Goal: Transaction & Acquisition: Download file/media

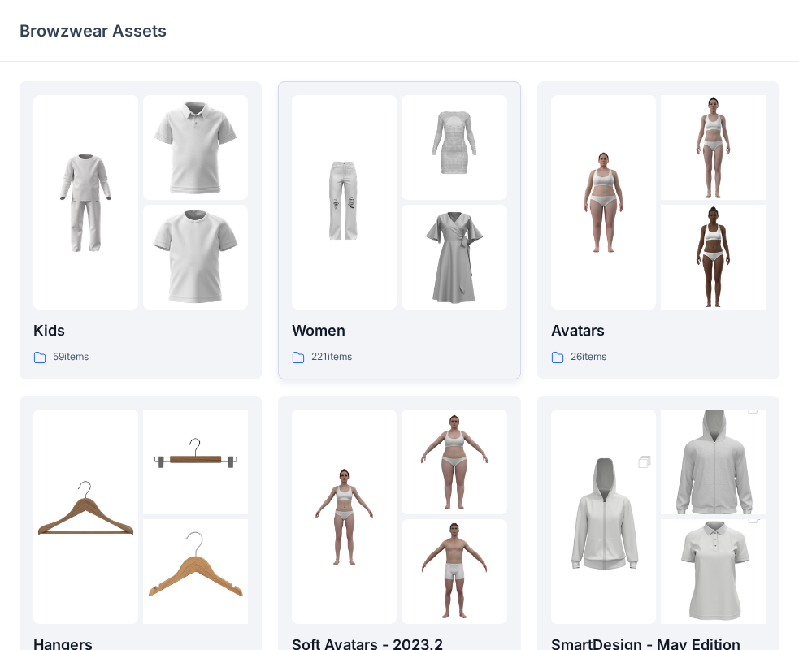
click at [504, 302] on div at bounding box center [454, 257] width 105 height 105
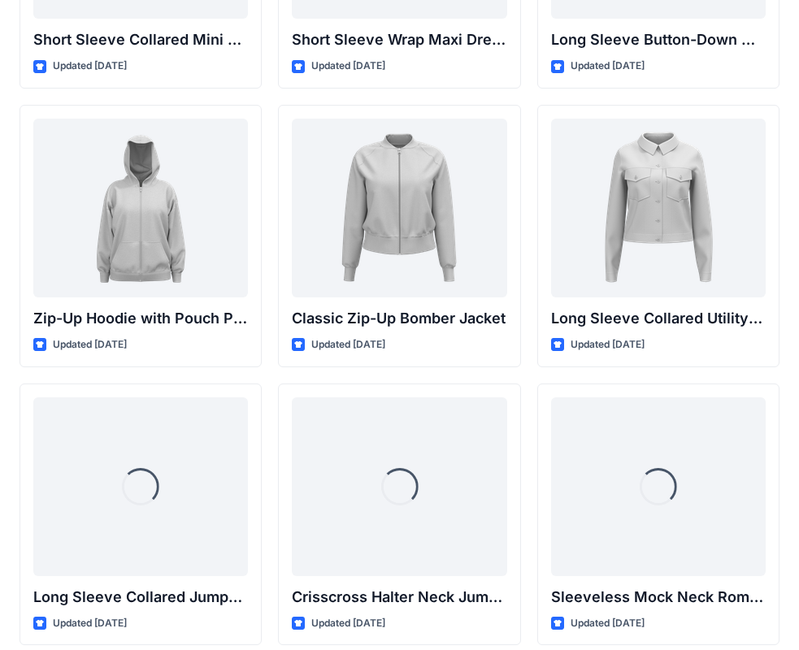
scroll to position [3078, 0]
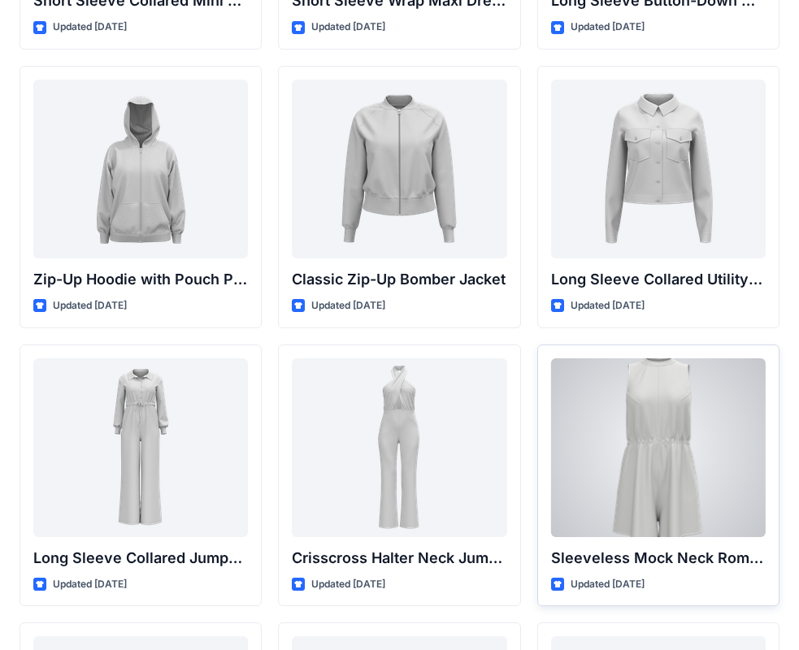
click at [664, 520] on div at bounding box center [658, 447] width 215 height 179
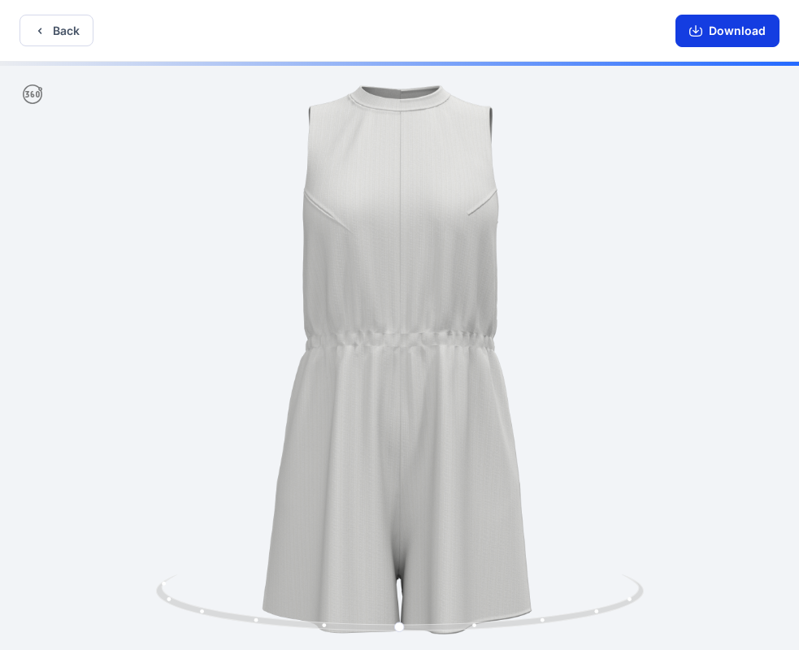
click at [720, 36] on button "Download" at bounding box center [727, 31] width 104 height 33
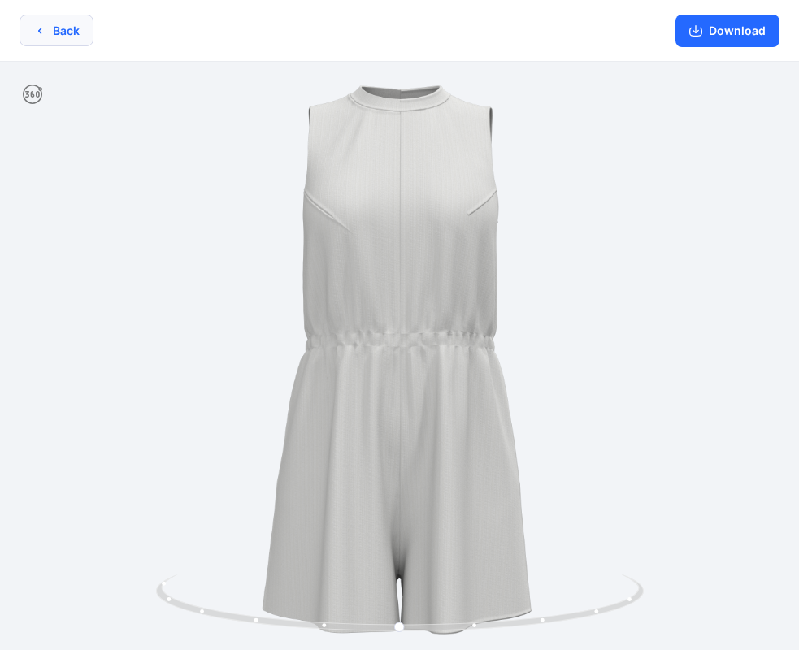
click at [83, 37] on button "Back" at bounding box center [57, 31] width 74 height 32
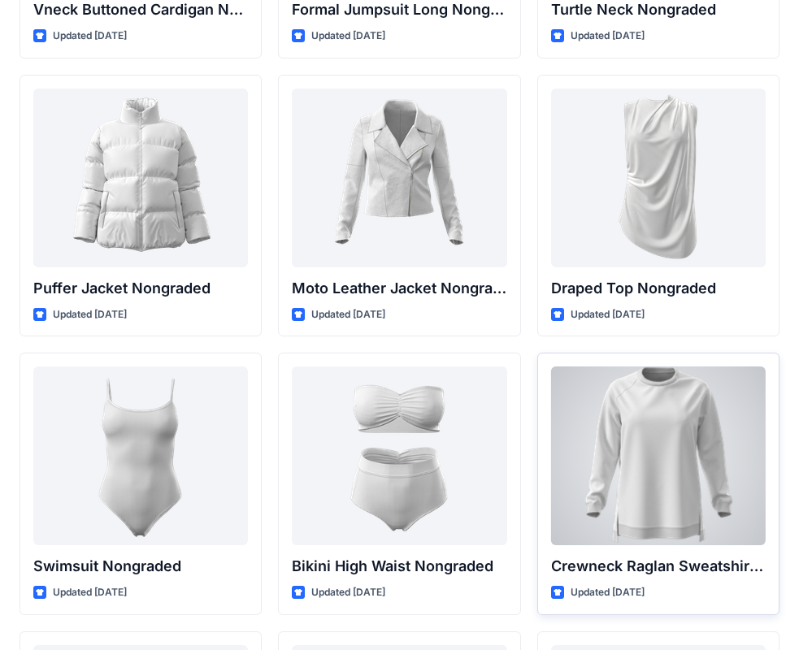
scroll to position [15573, 0]
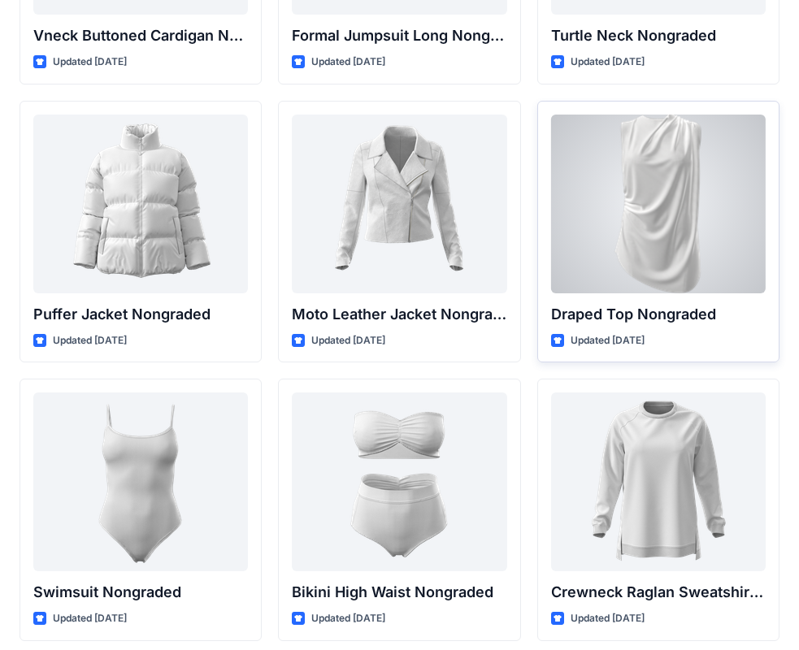
click at [741, 143] on div at bounding box center [658, 204] width 215 height 179
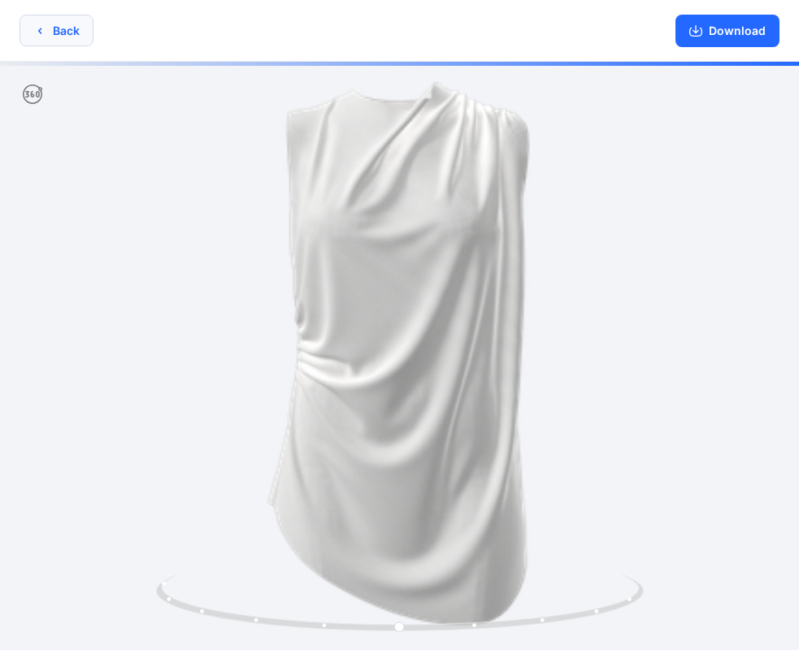
click at [49, 32] on button "Back" at bounding box center [57, 31] width 74 height 32
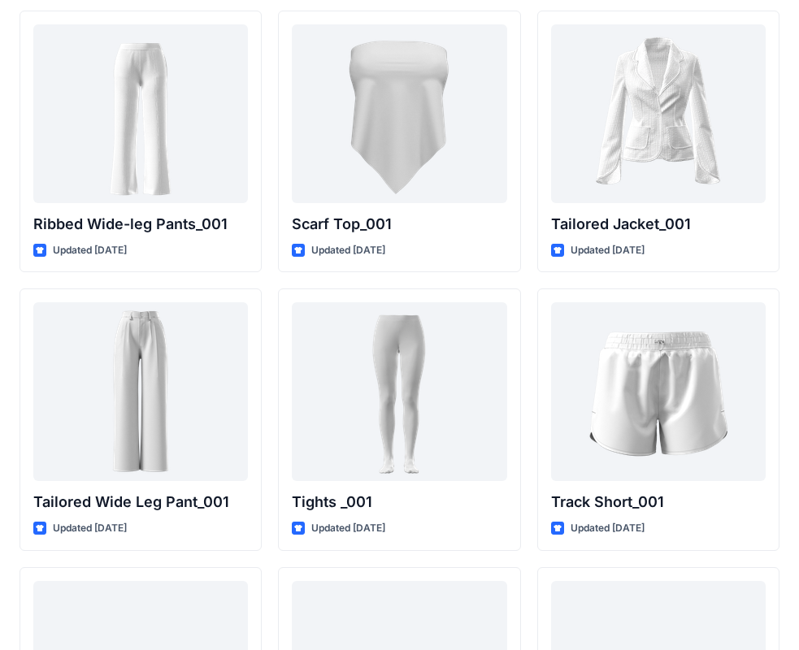
scroll to position [18168, 0]
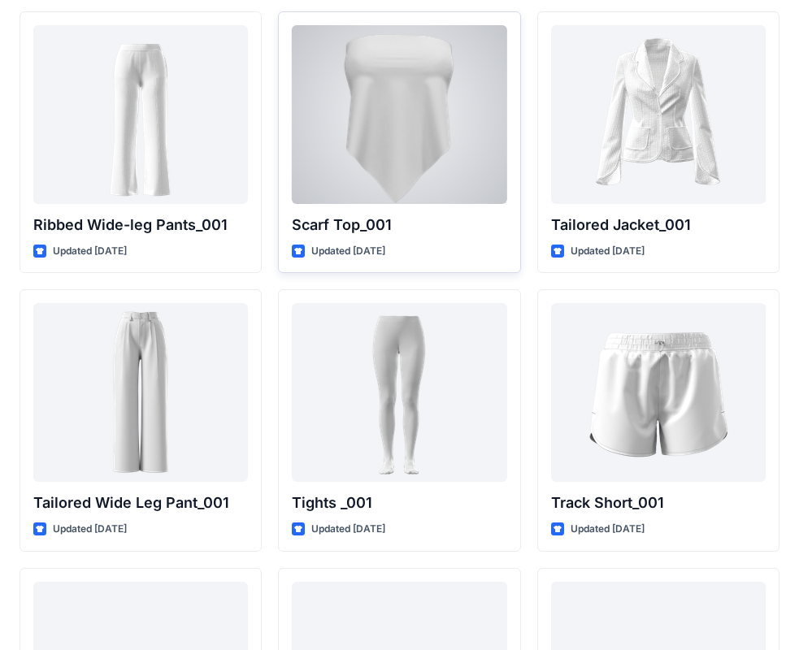
click at [484, 66] on div at bounding box center [399, 114] width 215 height 179
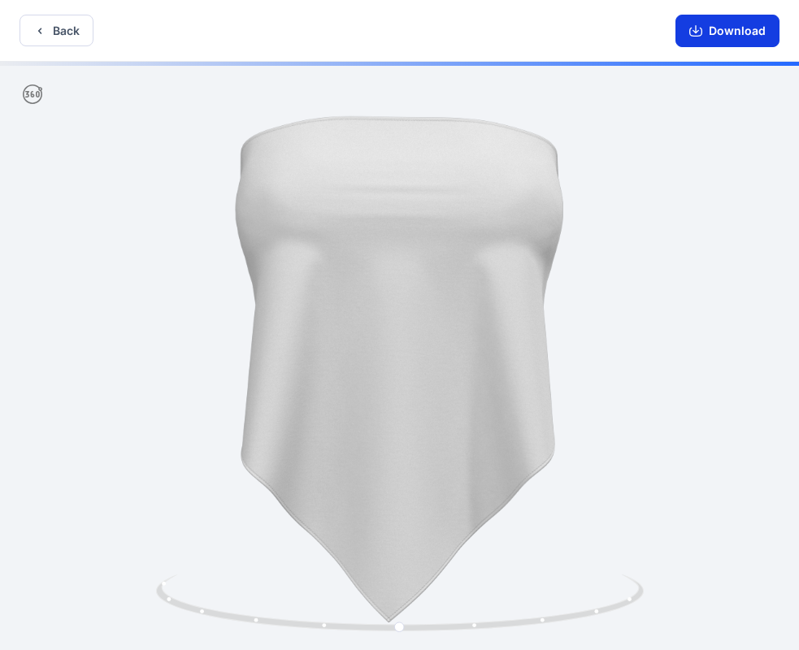
click at [758, 24] on button "Download" at bounding box center [727, 31] width 104 height 33
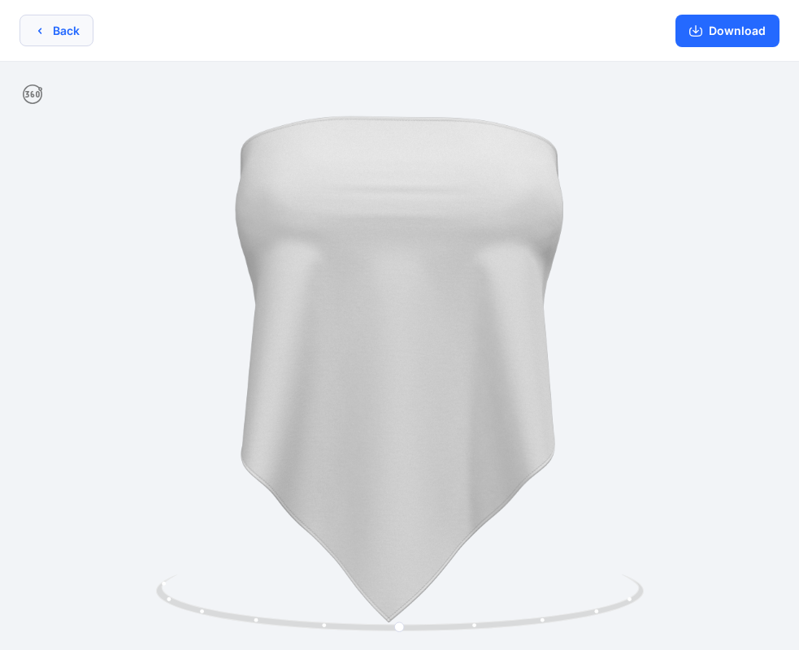
click at [53, 22] on button "Back" at bounding box center [57, 31] width 74 height 32
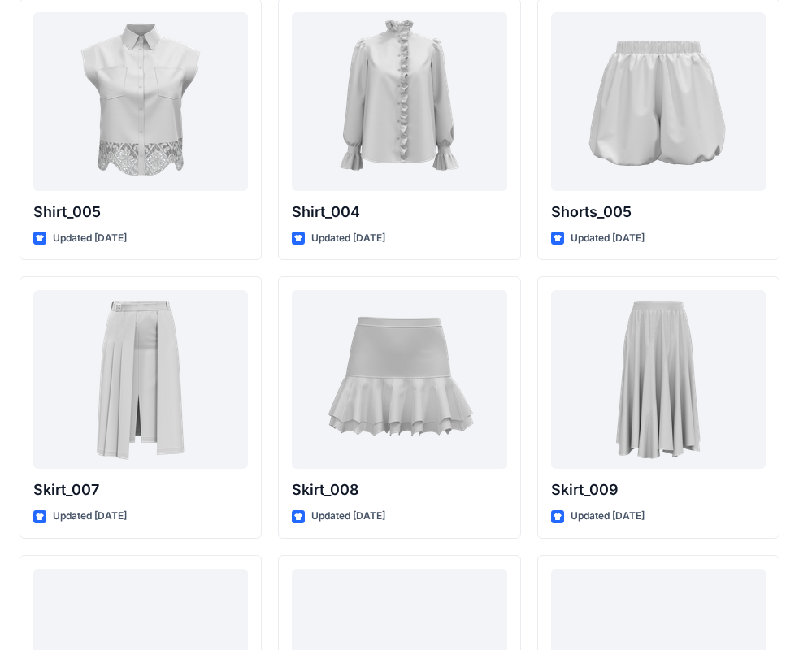
scroll to position [7601, 0]
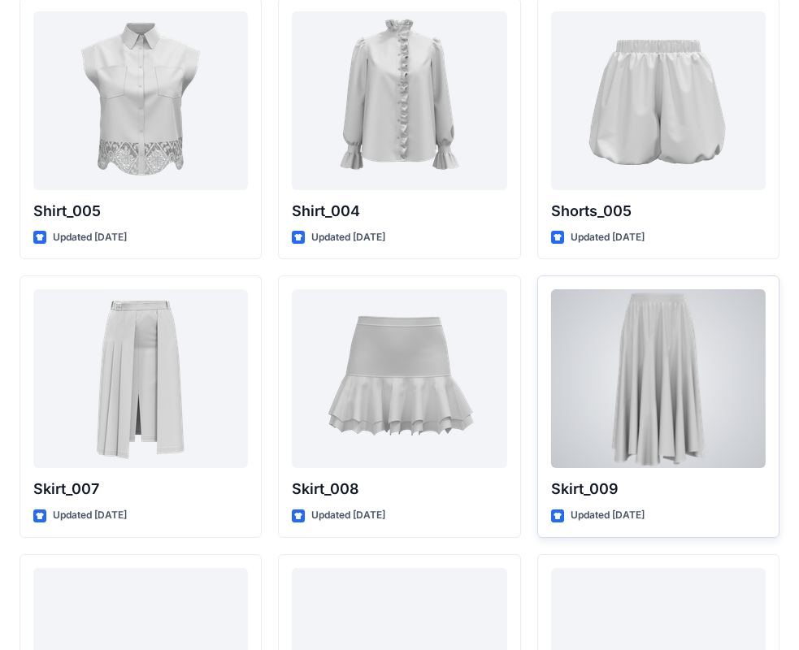
click at [689, 399] on div at bounding box center [658, 378] width 215 height 179
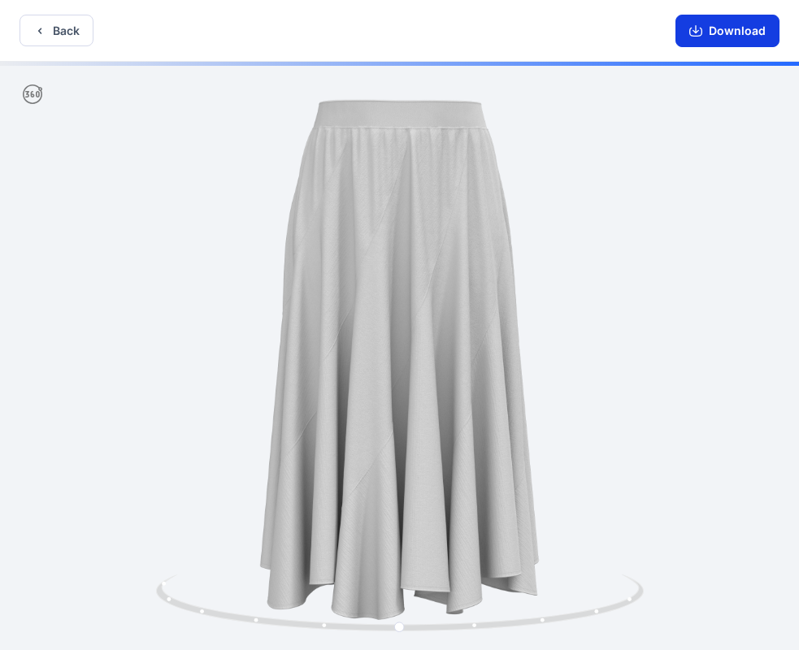
click at [763, 28] on button "Download" at bounding box center [727, 31] width 104 height 33
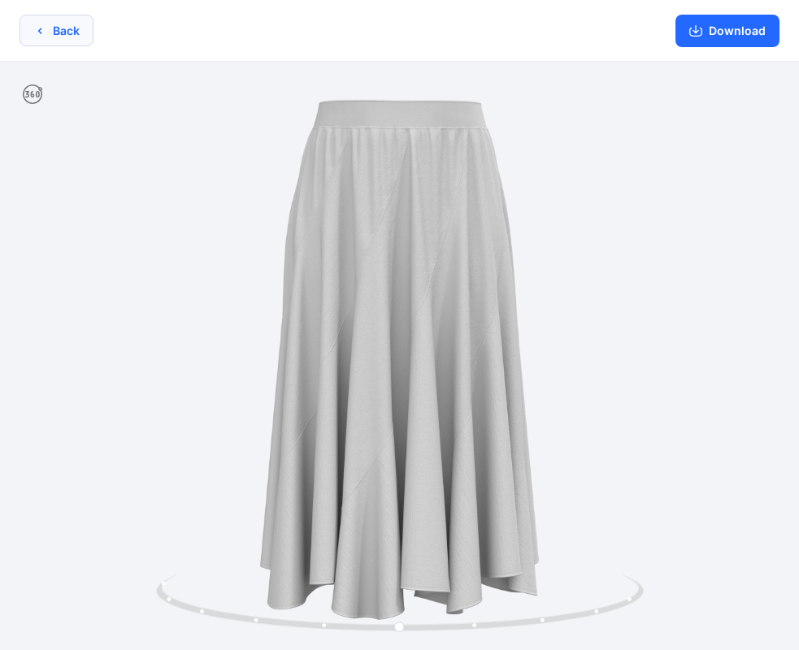
click at [56, 23] on button "Back" at bounding box center [57, 31] width 74 height 32
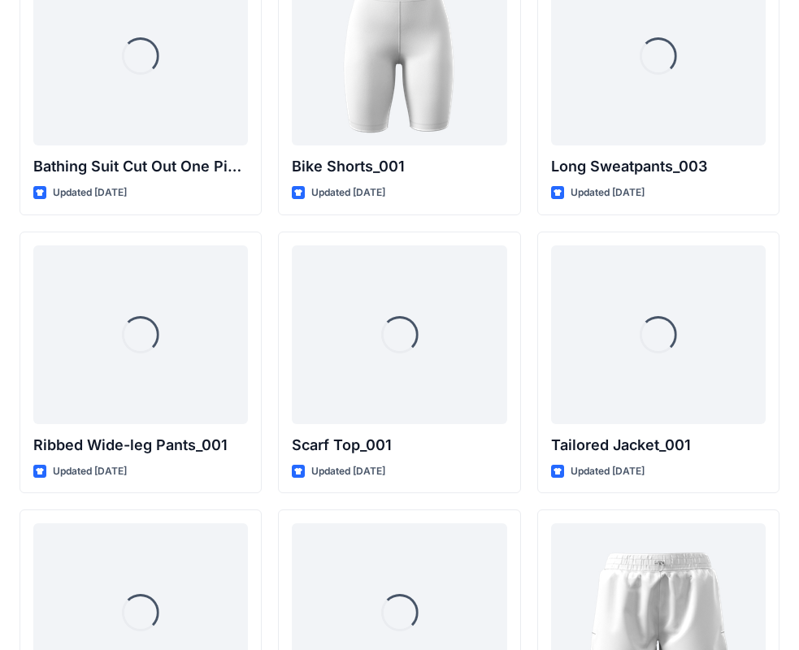
scroll to position [18005, 0]
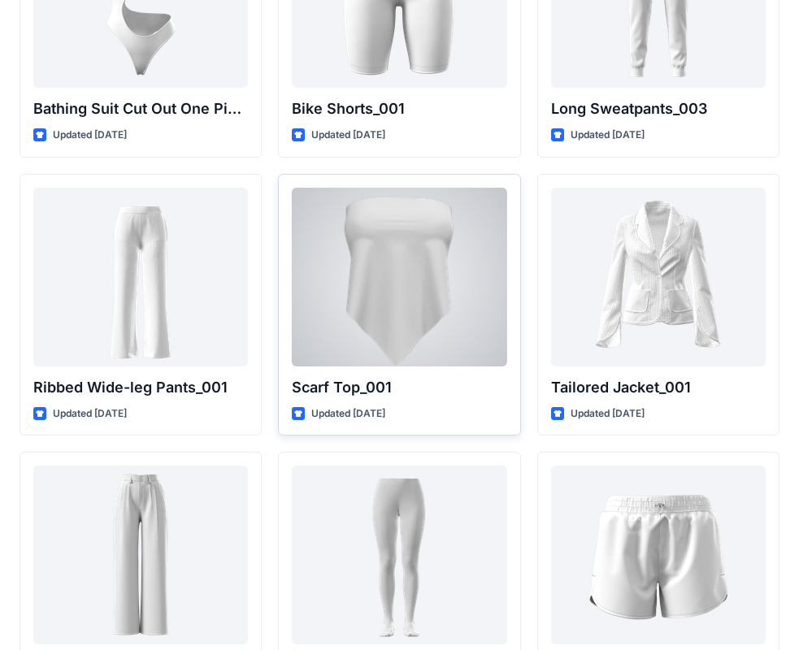
click at [381, 324] on div at bounding box center [399, 277] width 215 height 179
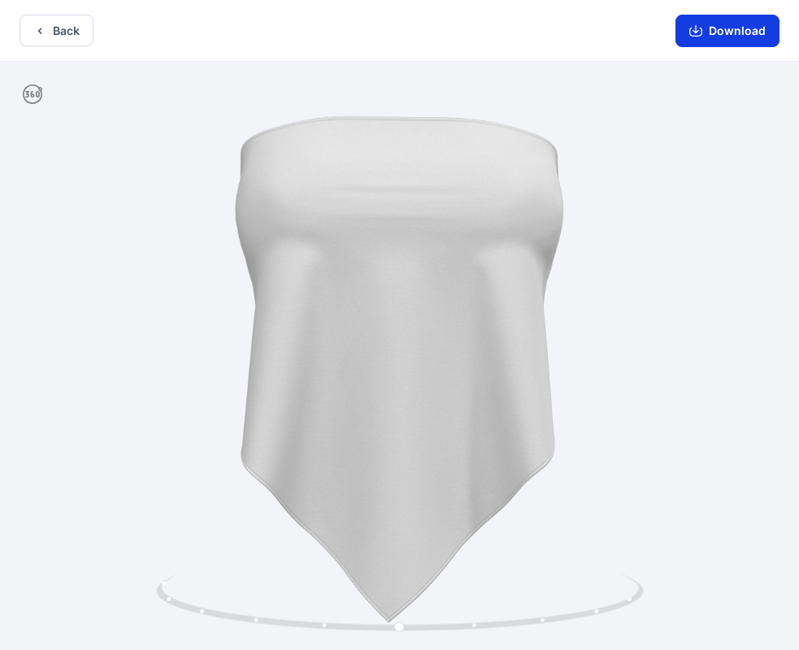
click at [750, 23] on button "Download" at bounding box center [727, 31] width 104 height 33
